Goal: Task Accomplishment & Management: Use online tool/utility

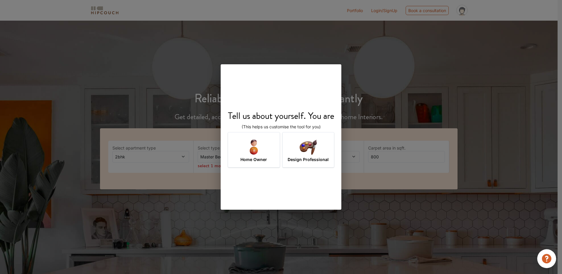
click at [386, 234] on div "Tell us about yourself. You are (This helps us customise the tool for you) Home…" at bounding box center [281, 137] width 562 height 274
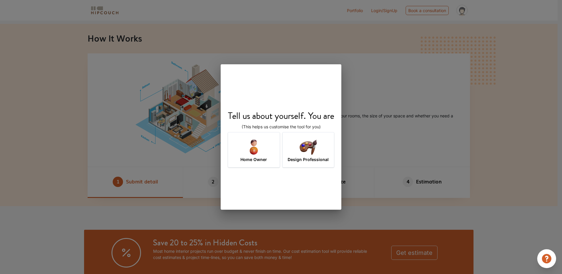
scroll to position [1, 0]
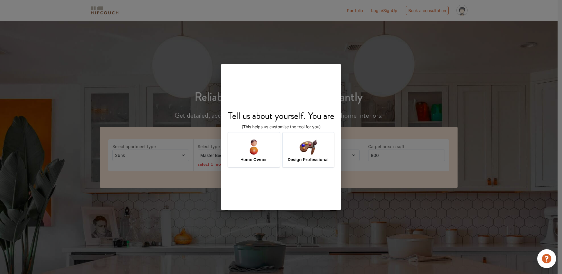
click at [319, 154] on div "Design Professional" at bounding box center [309, 149] width 52 height 35
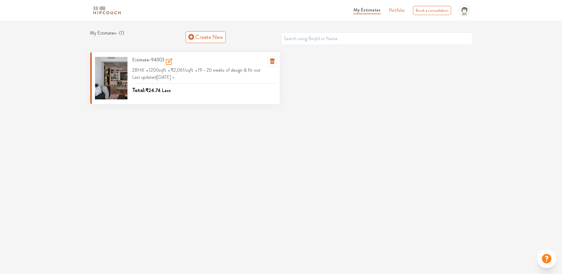
click at [114, 72] on div at bounding box center [111, 78] width 32 height 43
click at [153, 58] on h3 "Estimate-94303" at bounding box center [152, 62] width 40 height 10
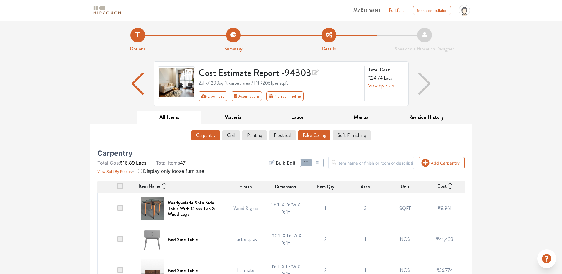
click at [306, 133] on button "False Ceiling" at bounding box center [314, 135] width 32 height 10
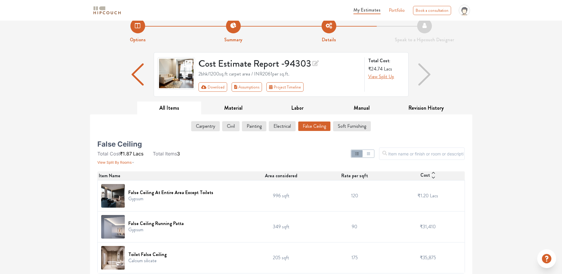
scroll to position [13, 0]
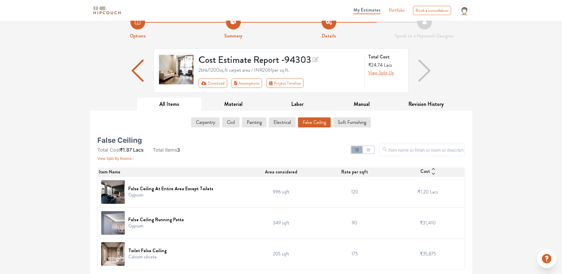
click at [137, 74] on img "button" at bounding box center [138, 71] width 12 height 22
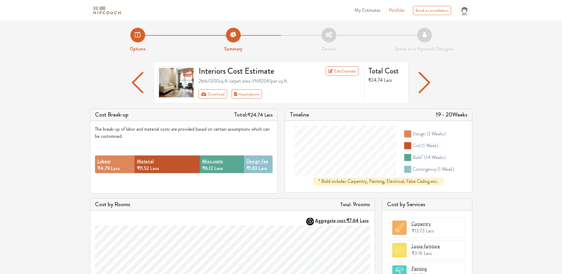
click at [426, 85] on img "button" at bounding box center [425, 82] width 12 height 21
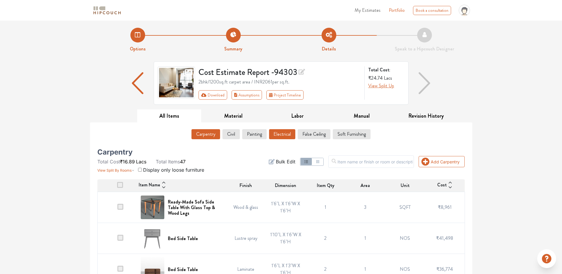
click at [283, 135] on button "Electrical" at bounding box center [282, 134] width 26 height 10
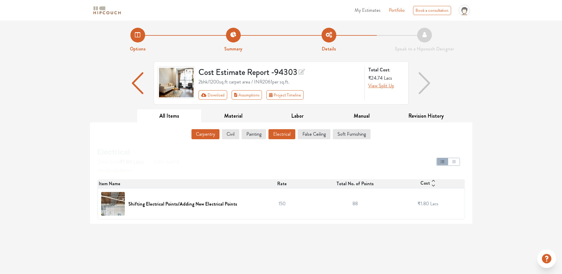
click at [209, 134] on button "Carpentry" at bounding box center [206, 134] width 28 height 10
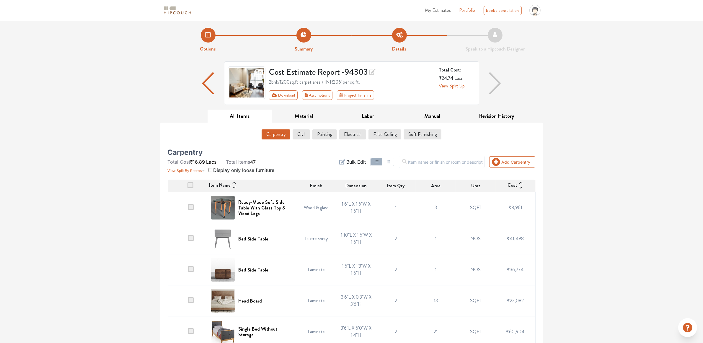
drag, startPoint x: 366, startPoint y: 5, endPoint x: 560, endPoint y: 127, distance: 229.5
drag, startPoint x: 702, startPoint y: 2, endPoint x: 623, endPoint y: 284, distance: 293.1
